Goal: Information Seeking & Learning: Learn about a topic

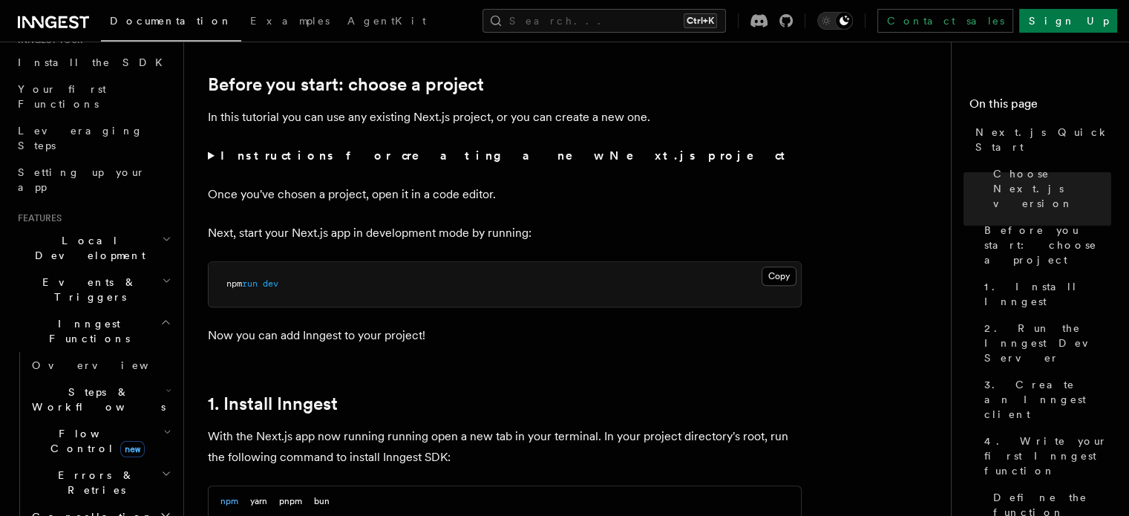
scroll to position [163, 0]
click at [62, 386] on span "Steps & Workflows" at bounding box center [96, 401] width 140 height 30
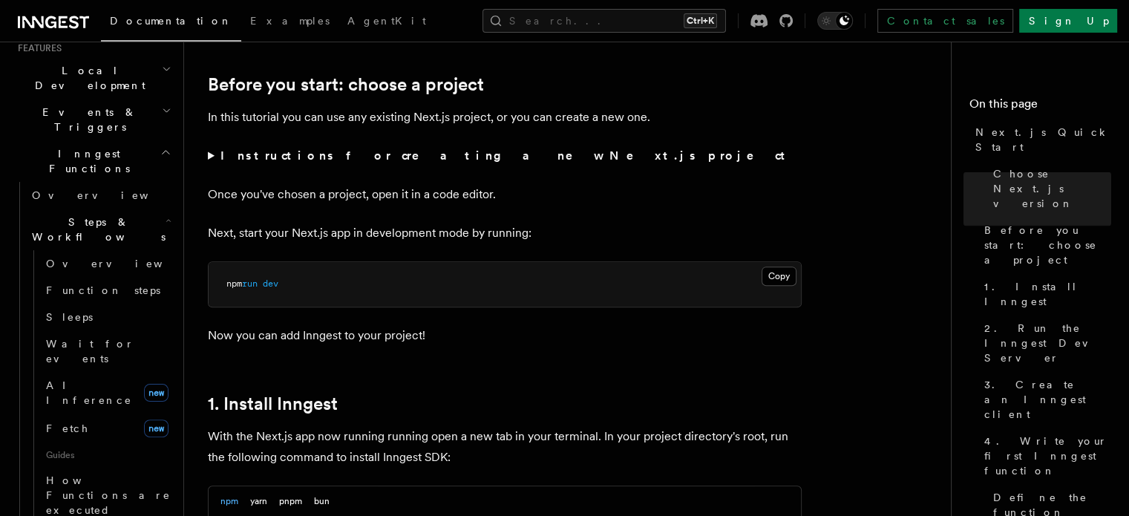
scroll to position [350, 0]
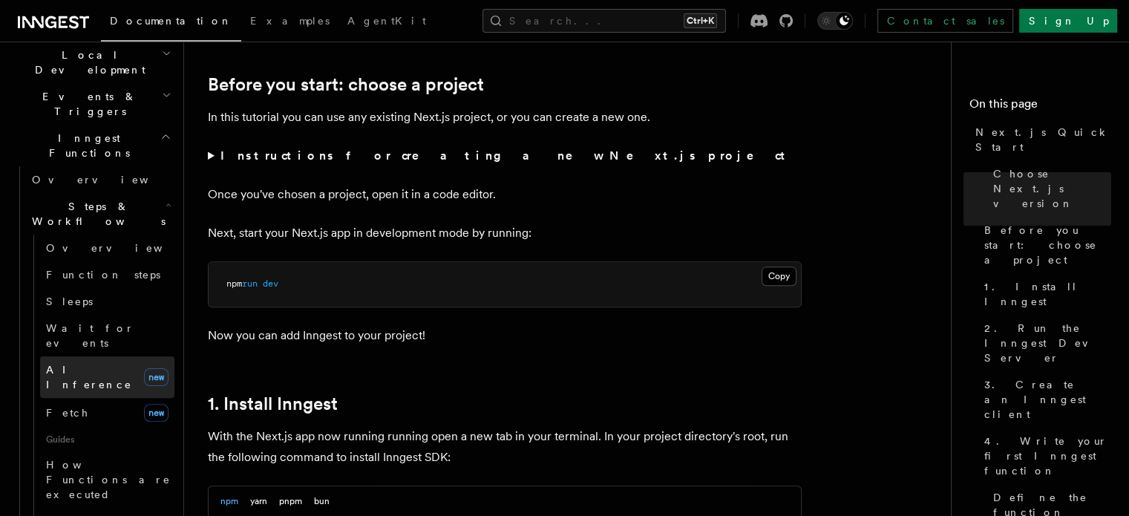
click at [66, 356] on link "AI Inference new" at bounding box center [107, 377] width 134 height 42
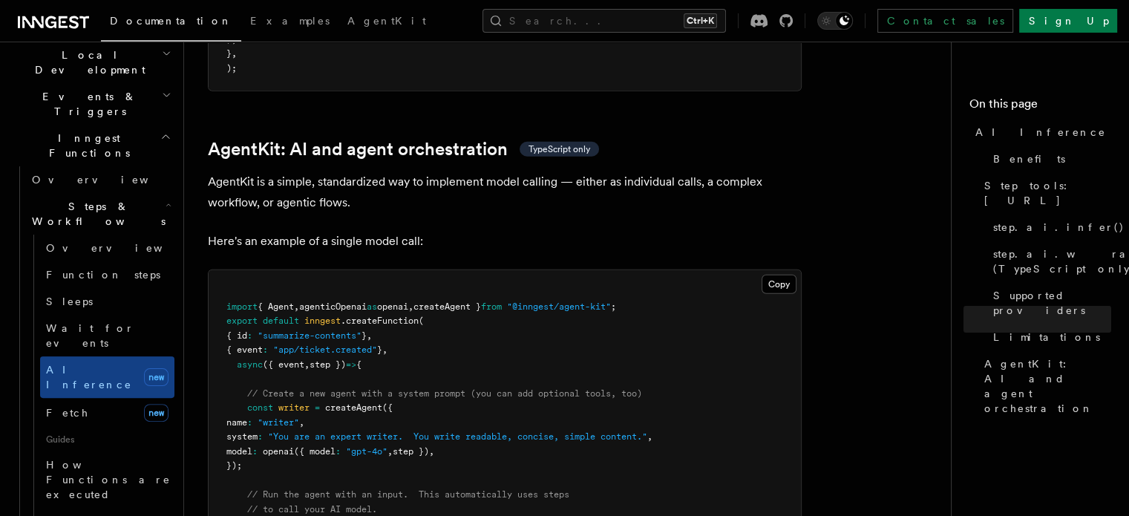
scroll to position [4293, 0]
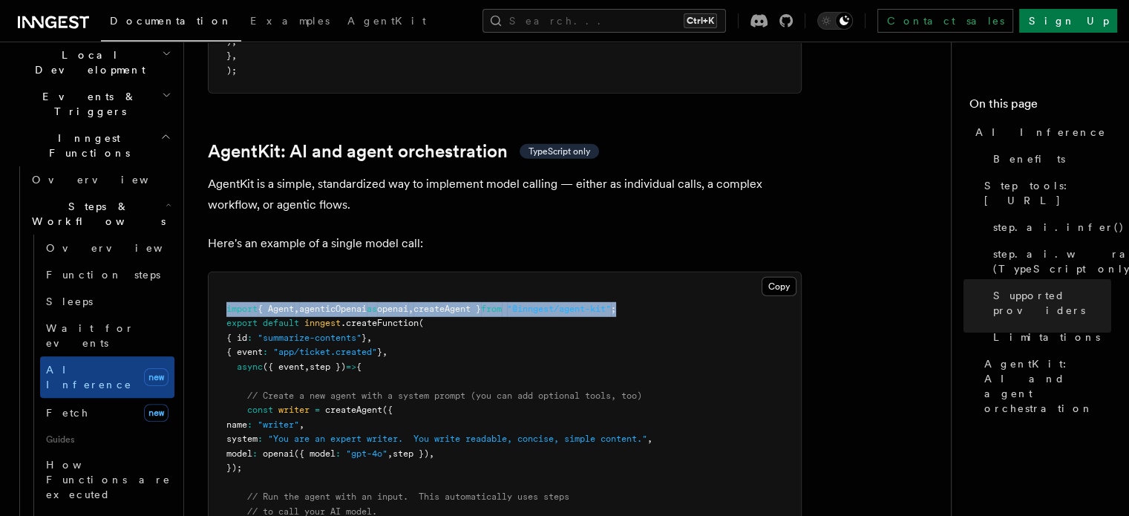
drag, startPoint x: 664, startPoint y: 241, endPoint x: 224, endPoint y: 246, distance: 440.2
click at [224, 272] on pre "import { Agent , agenticOpenai as openai , createAgent } from "@inngest/agent-k…" at bounding box center [505, 431] width 592 height 319
copy span "import { Agent , agenticOpenai as openai , createAgent } from "@inngest/agent-k…"
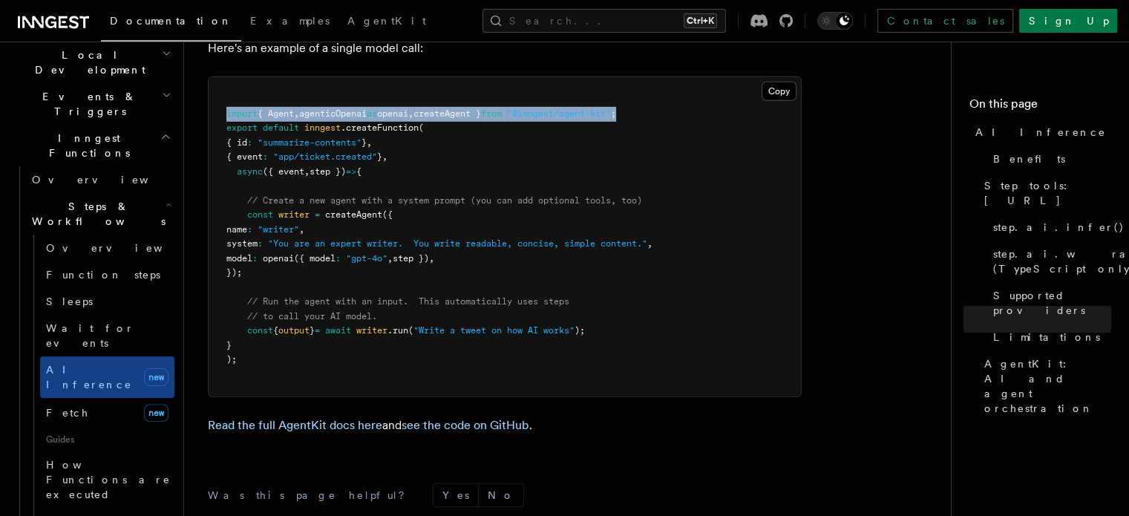
drag, startPoint x: 246, startPoint y: 154, endPoint x: 264, endPoint y: 206, distance: 54.9
click at [264, 206] on pre "import { Agent , agenticOpenai as openai , createAgent } from "@inngest/agent-k…" at bounding box center [505, 236] width 592 height 319
copy code "const writer = createAgent ({ name : "writer" , system : "You are an expert wri…"
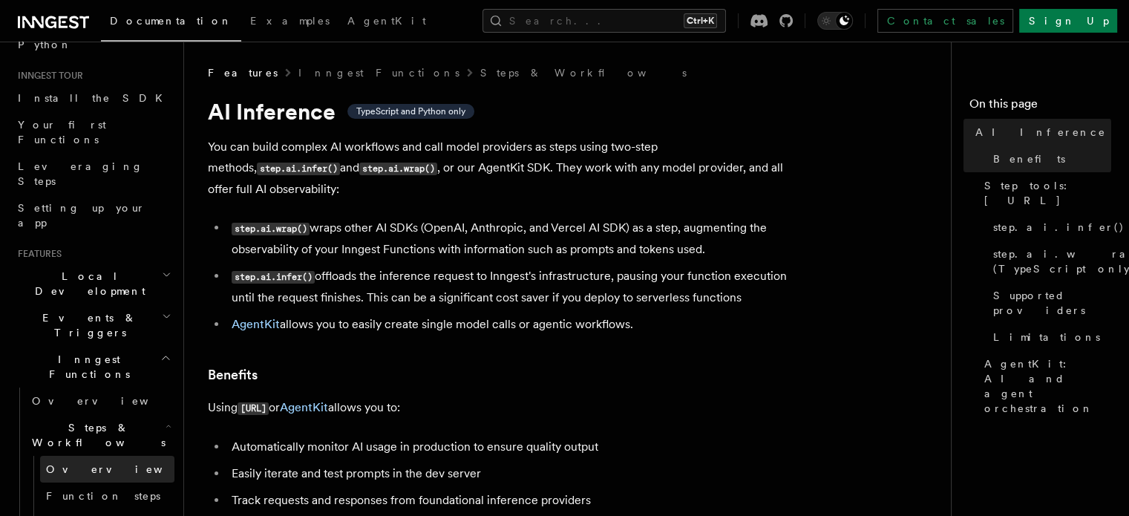
scroll to position [0, 0]
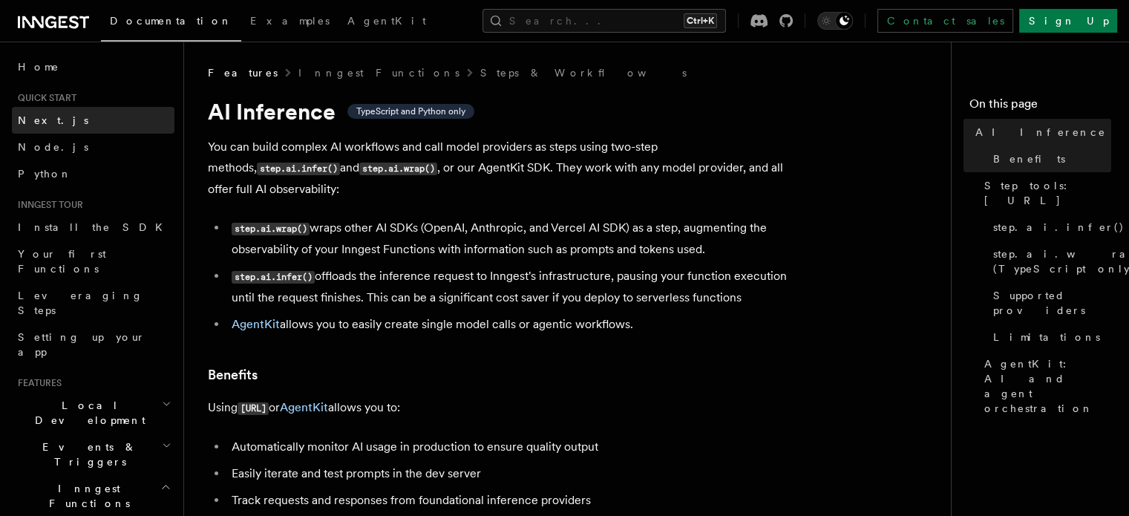
click at [36, 115] on span "Next.js" at bounding box center [53, 120] width 71 height 12
click at [21, 115] on span "Next.js" at bounding box center [53, 120] width 71 height 12
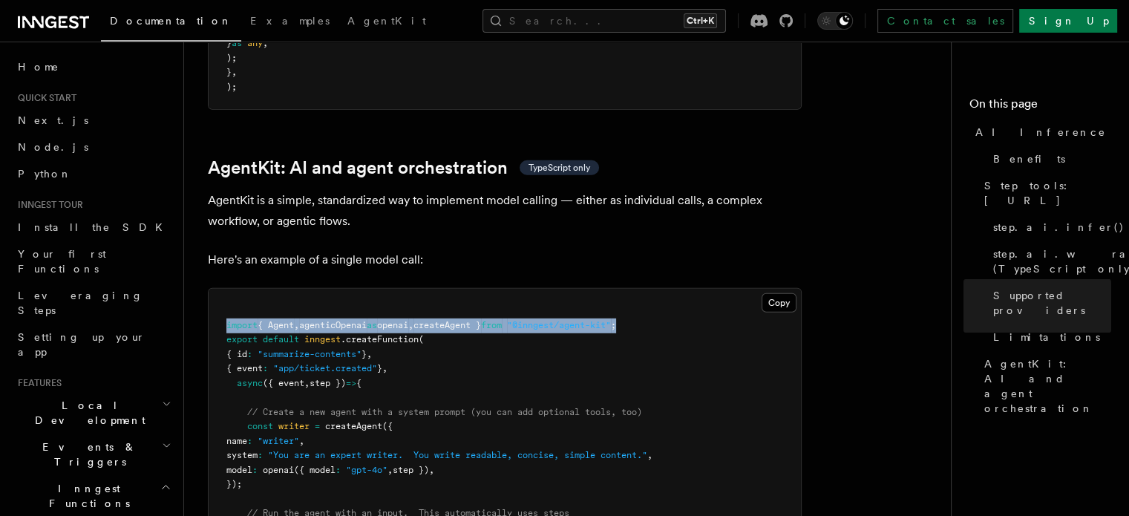
scroll to position [4325, 0]
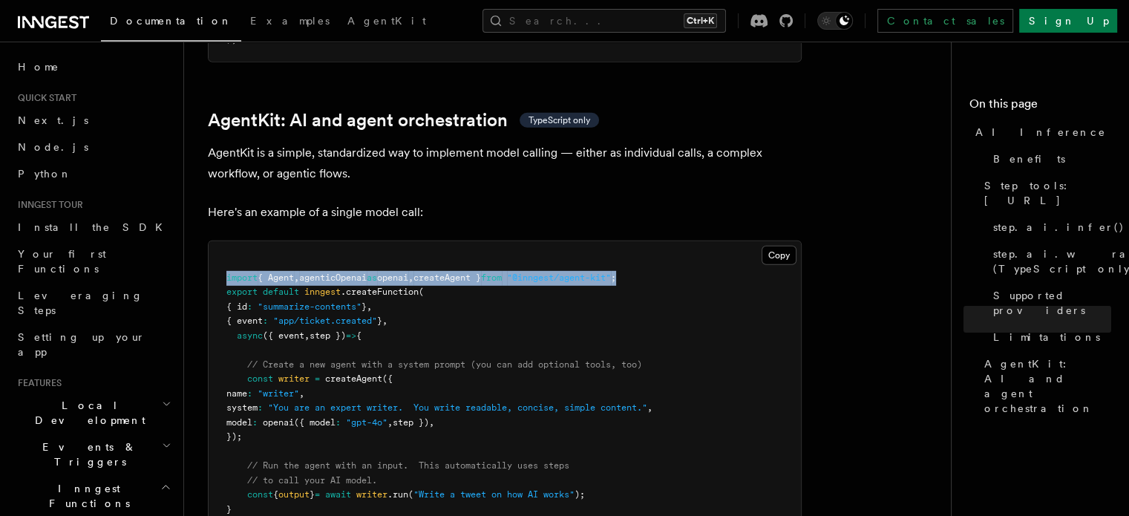
click at [393, 373] on span "({" at bounding box center [387, 378] width 10 height 10
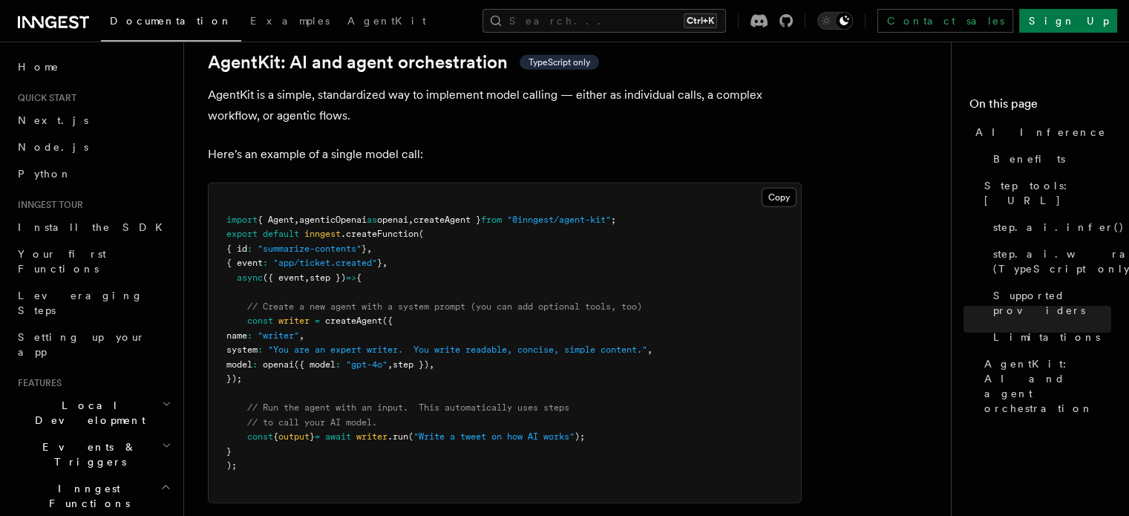
scroll to position [4379, 0]
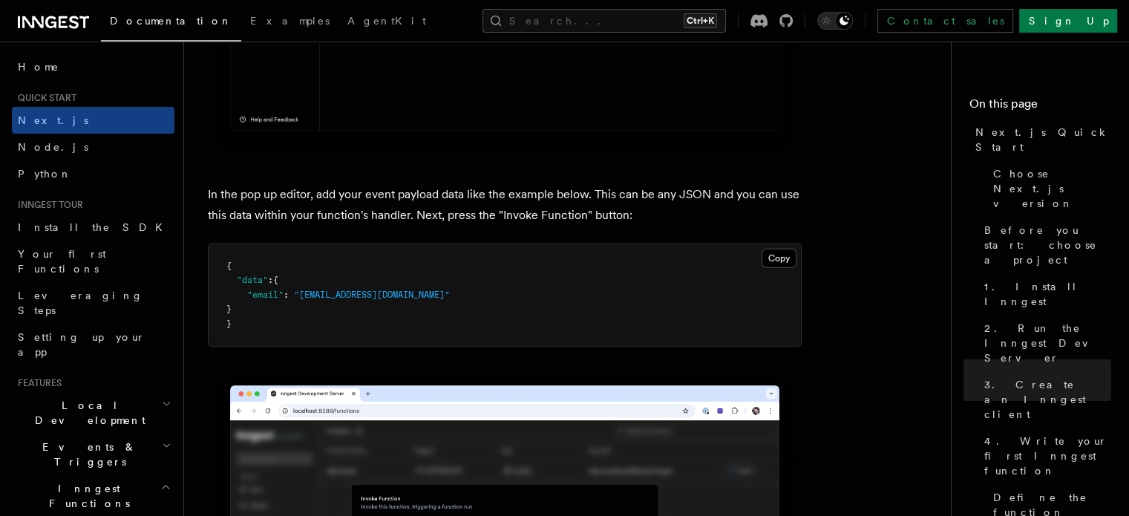
scroll to position [4357, 0]
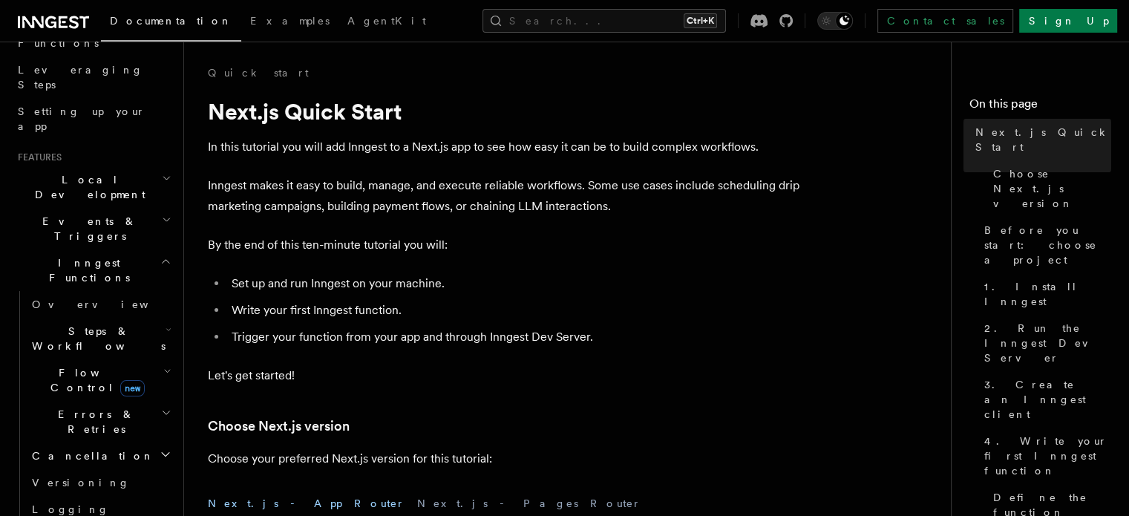
scroll to position [224, 0]
click at [347, 23] on span "AgentKit" at bounding box center [386, 21] width 79 height 12
click at [50, 325] on span "Steps & Workflows" at bounding box center [96, 340] width 140 height 30
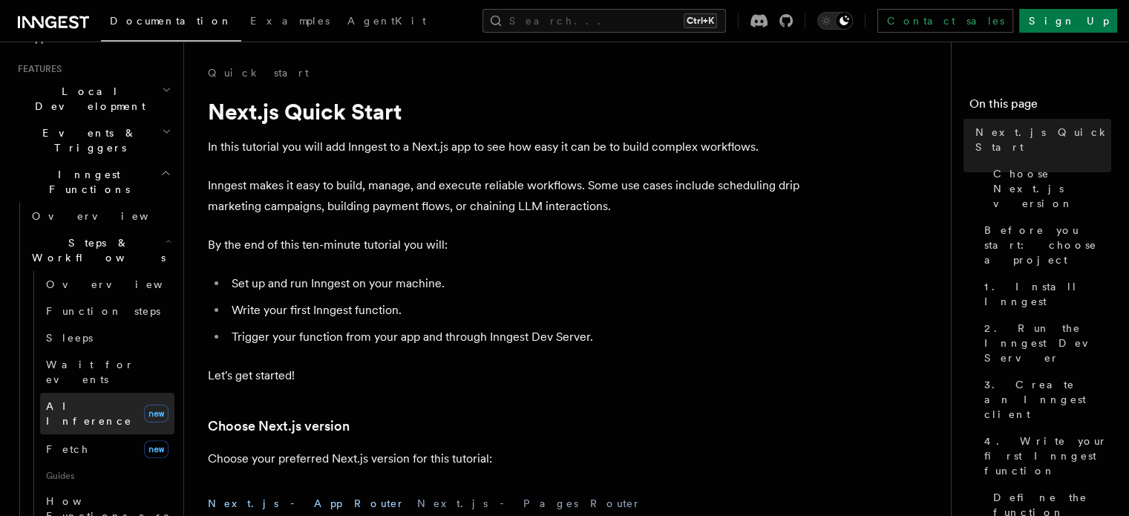
click at [70, 393] on link "AI Inference new" at bounding box center [107, 414] width 134 height 42
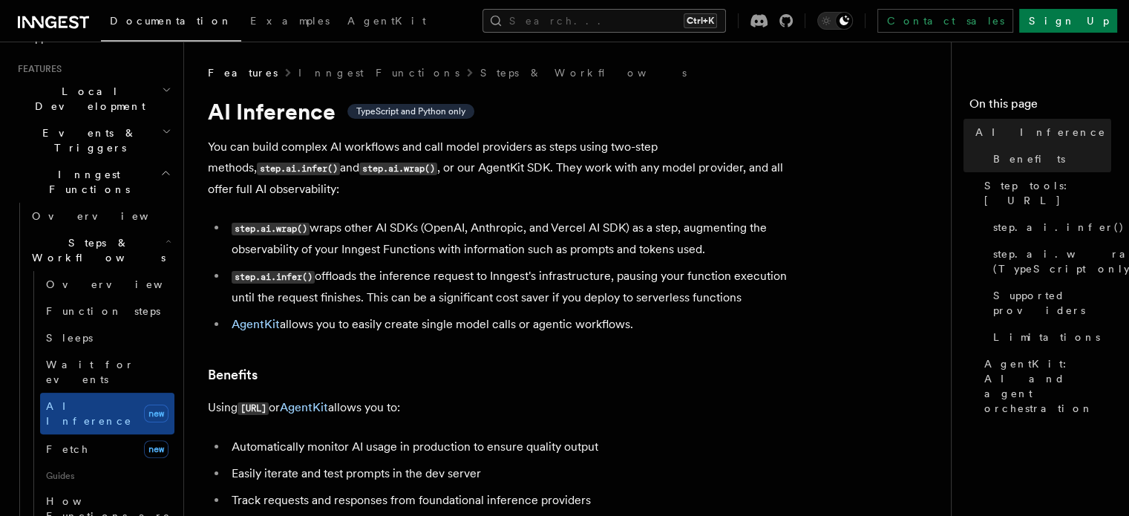
click at [627, 20] on button "Search... Ctrl+K" at bounding box center [603, 21] width 243 height 24
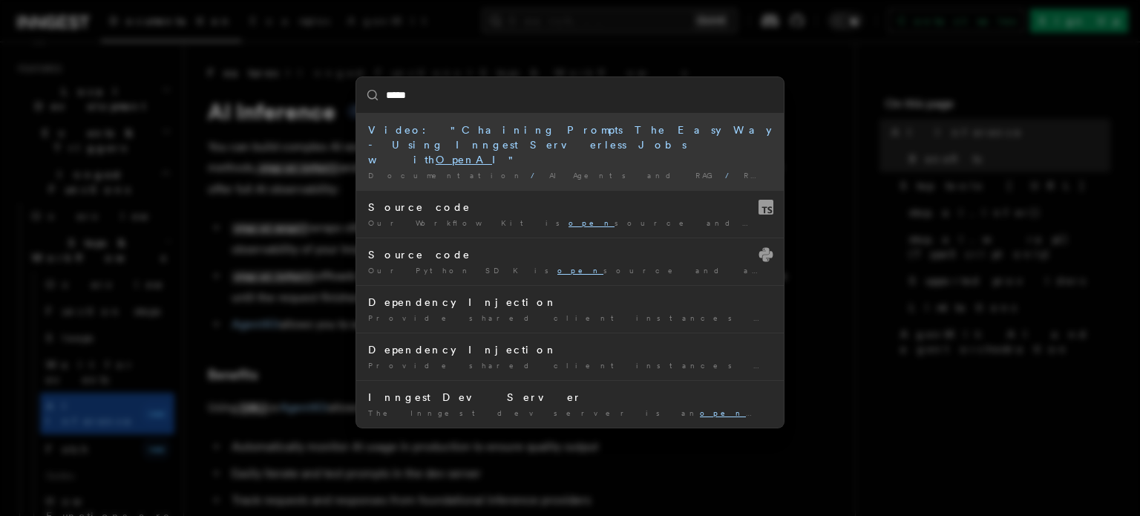
type input "******"
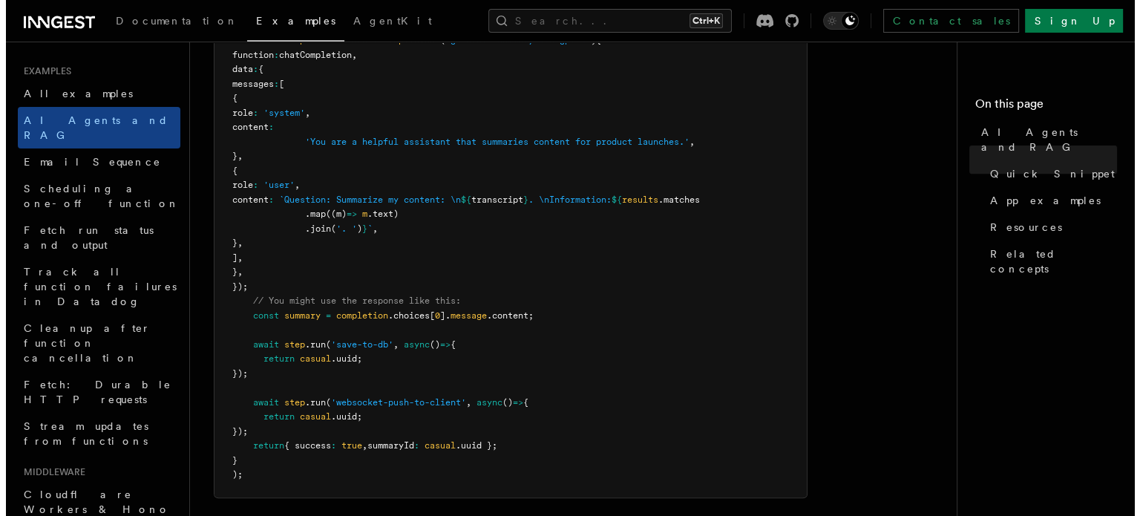
scroll to position [1027, 0]
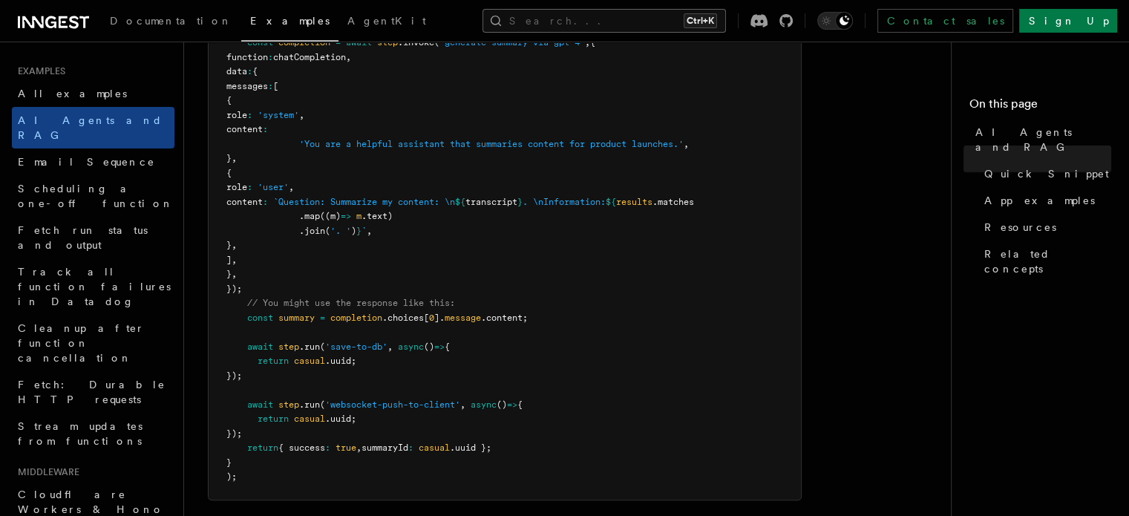
click at [579, 21] on button "Search... Ctrl+K" at bounding box center [603, 21] width 243 height 24
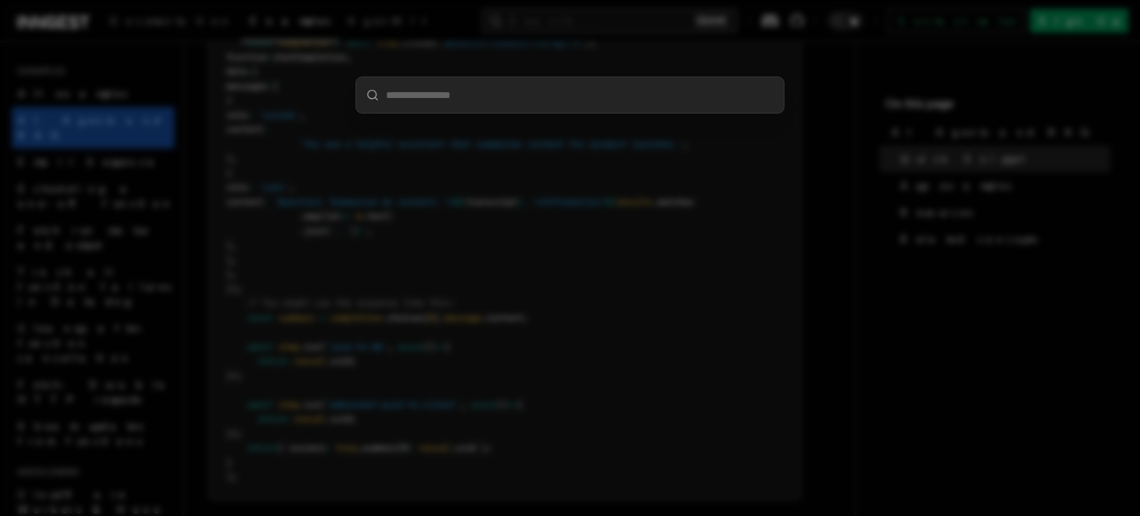
type input "**********"
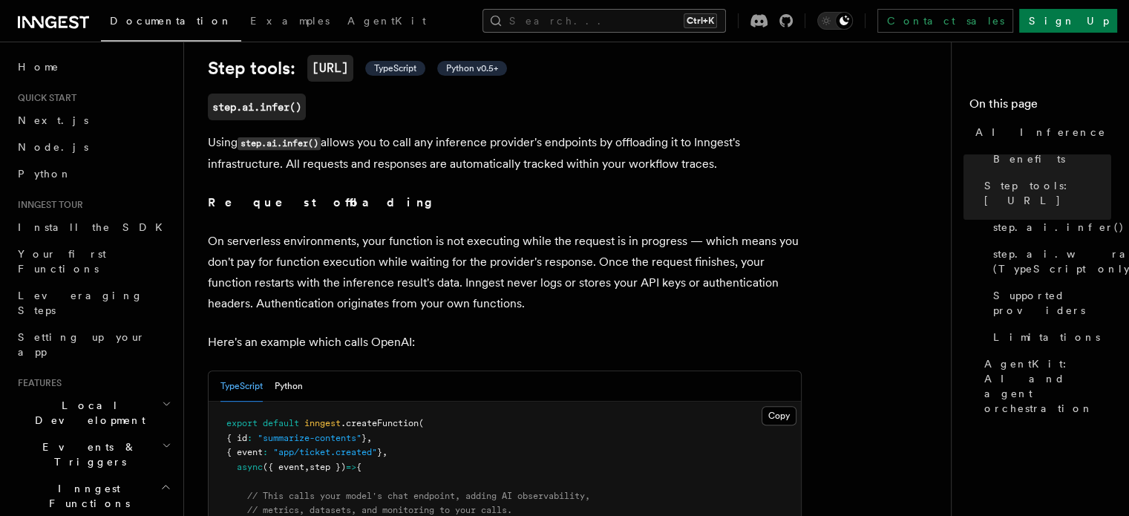
scroll to position [570, 0]
